Goal: Obtain resource: Download file/media

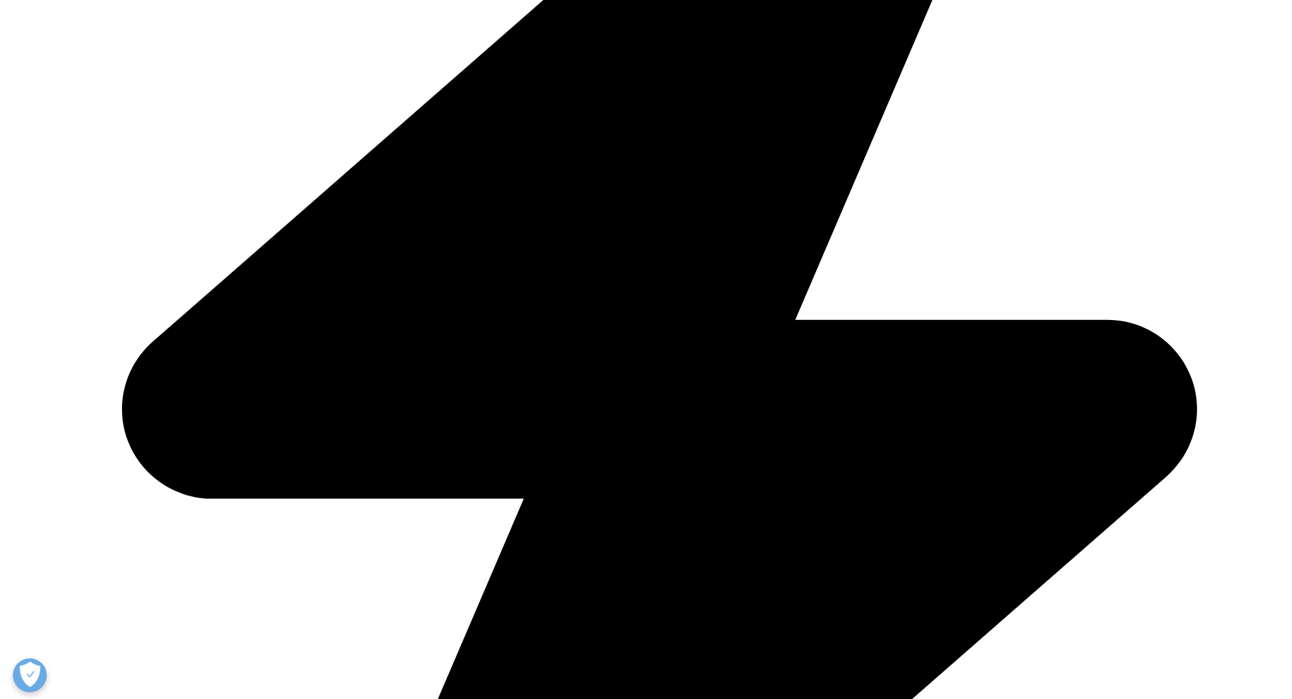
scroll to position [610, 0]
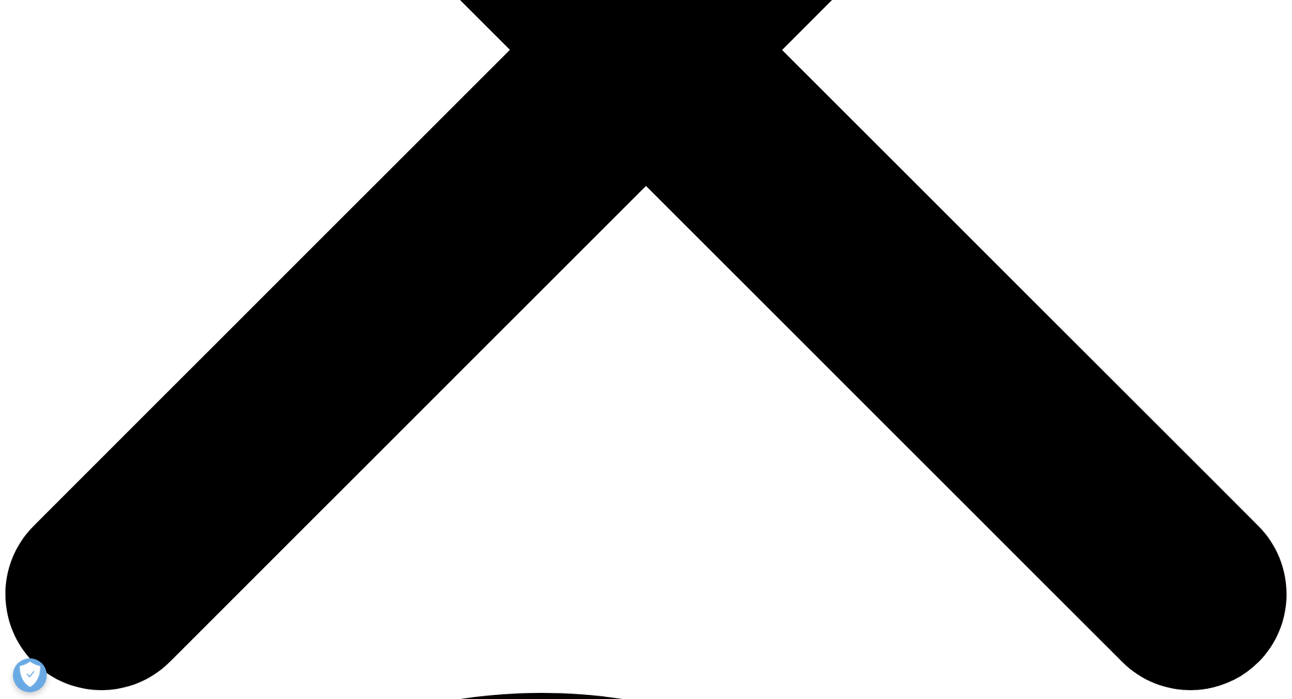
drag, startPoint x: 605, startPoint y: 274, endPoint x: 384, endPoint y: 262, distance: 221.4
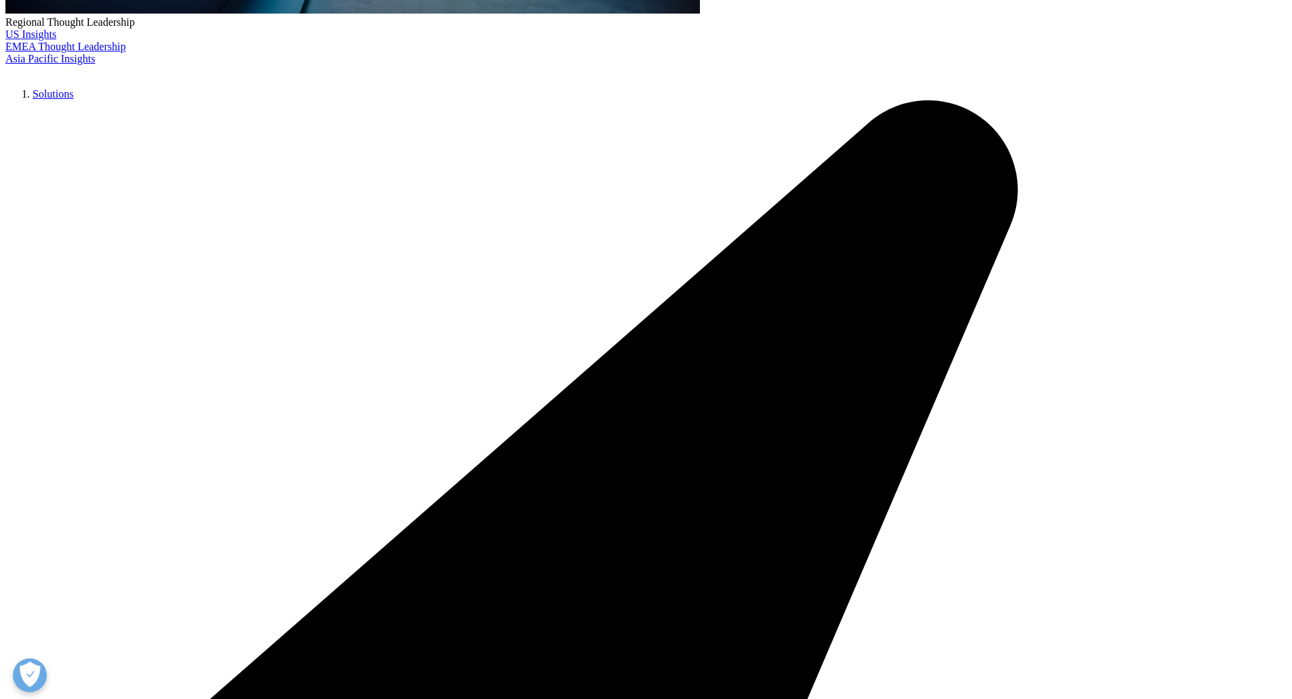
copy p "Agents don’t just generate; they act. They execute tasks, apply reasoning, and …"
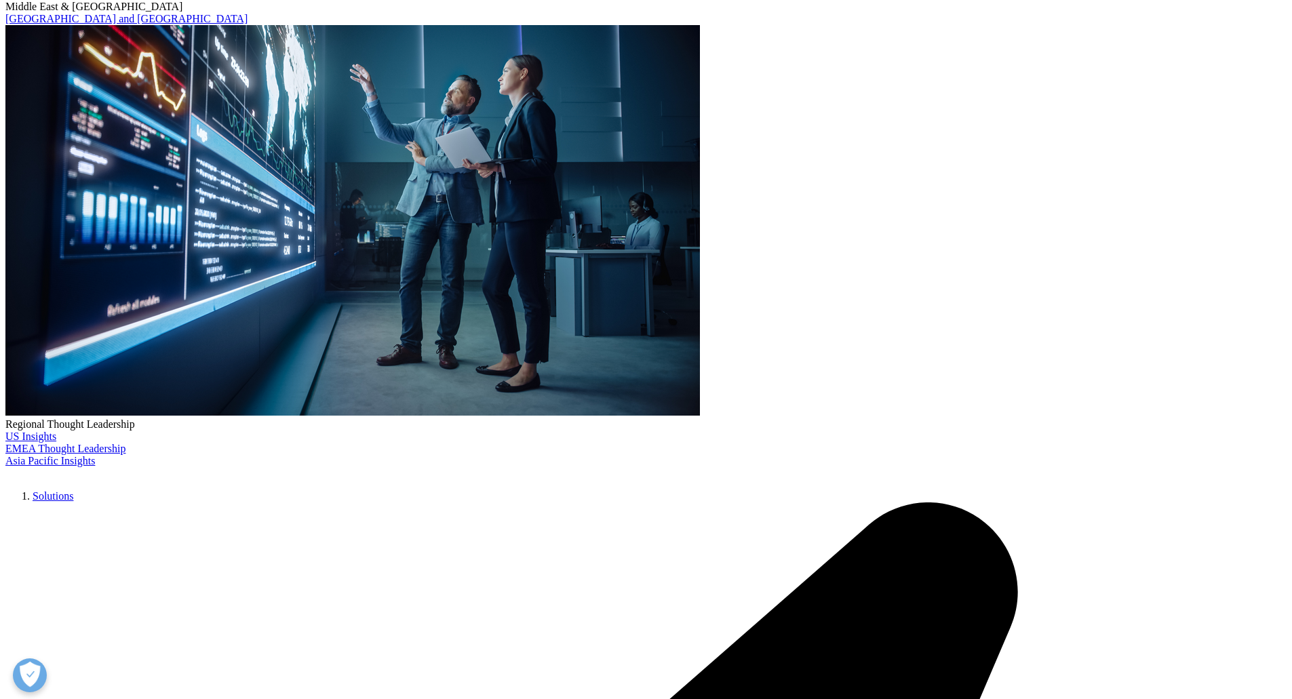
scroll to position [0, 0]
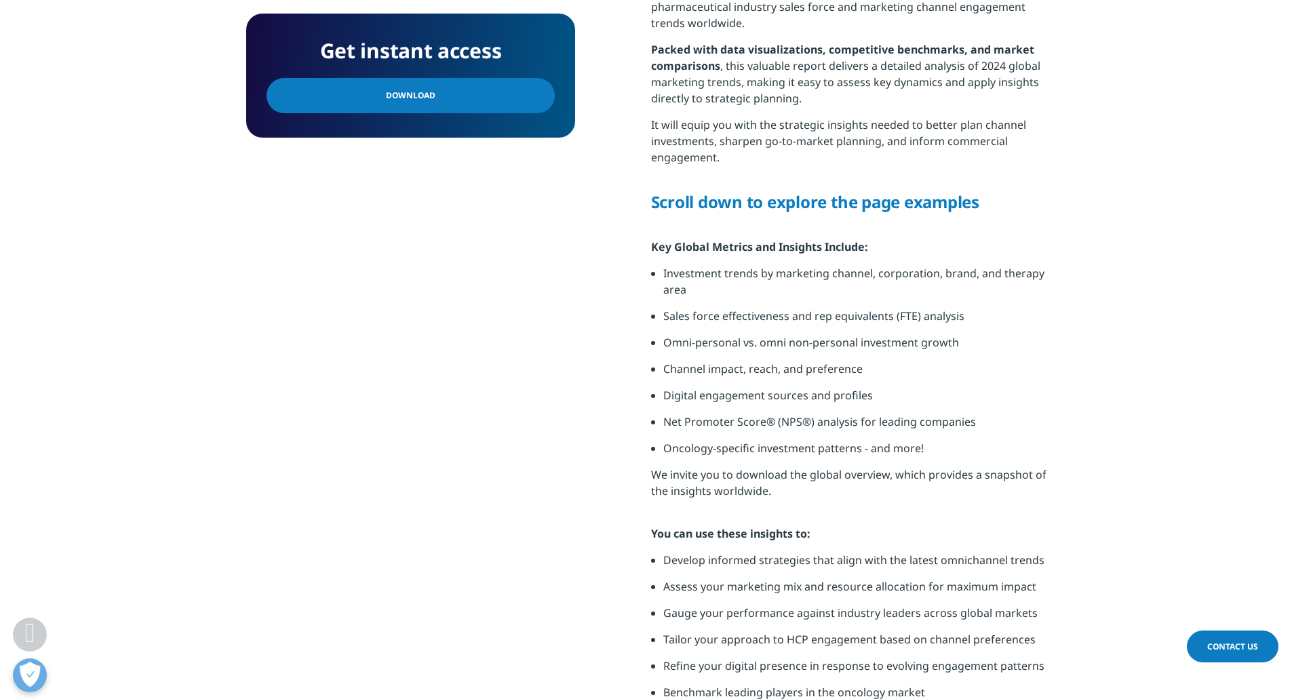
scroll to position [637, 0]
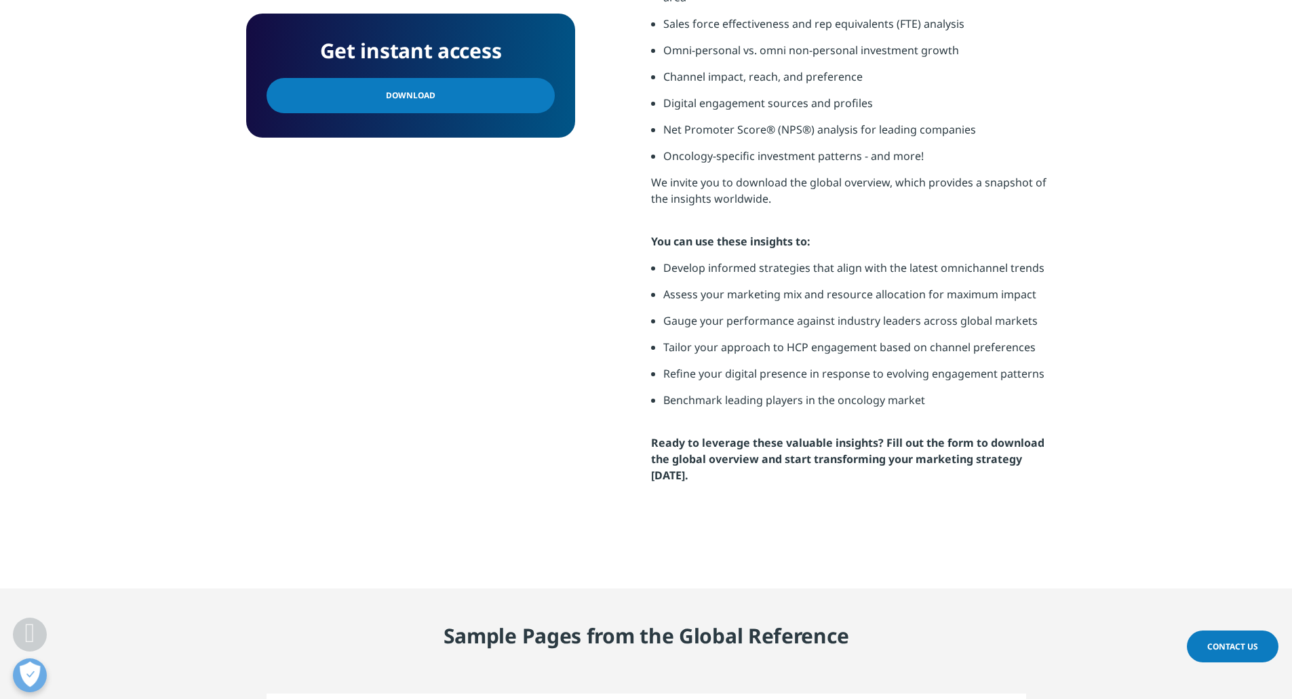
drag, startPoint x: 1301, startPoint y: 73, endPoint x: 1287, endPoint y: 255, distance: 183.0
click at [1287, 256] on html "Clear Search Loading Choose a Region Contact Us" at bounding box center [646, 690] width 1292 height 3232
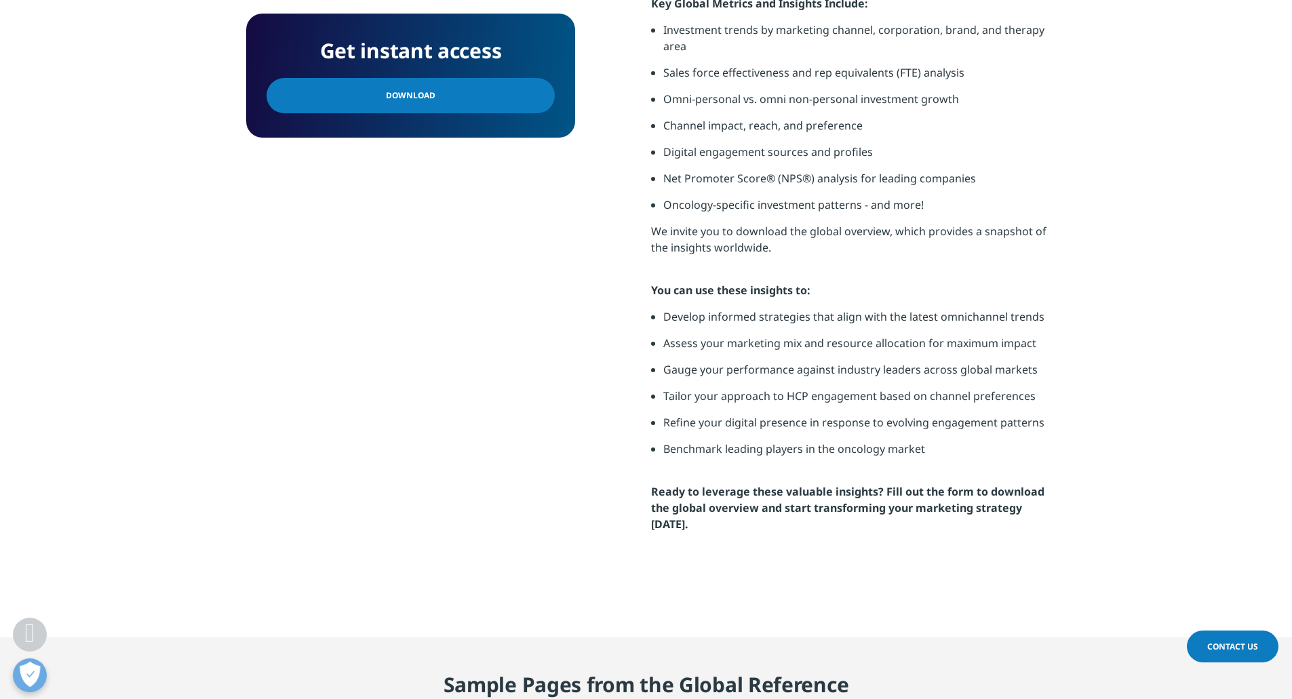
click at [430, 104] on link "Download" at bounding box center [410, 95] width 288 height 35
